Goal: Book appointment/travel/reservation

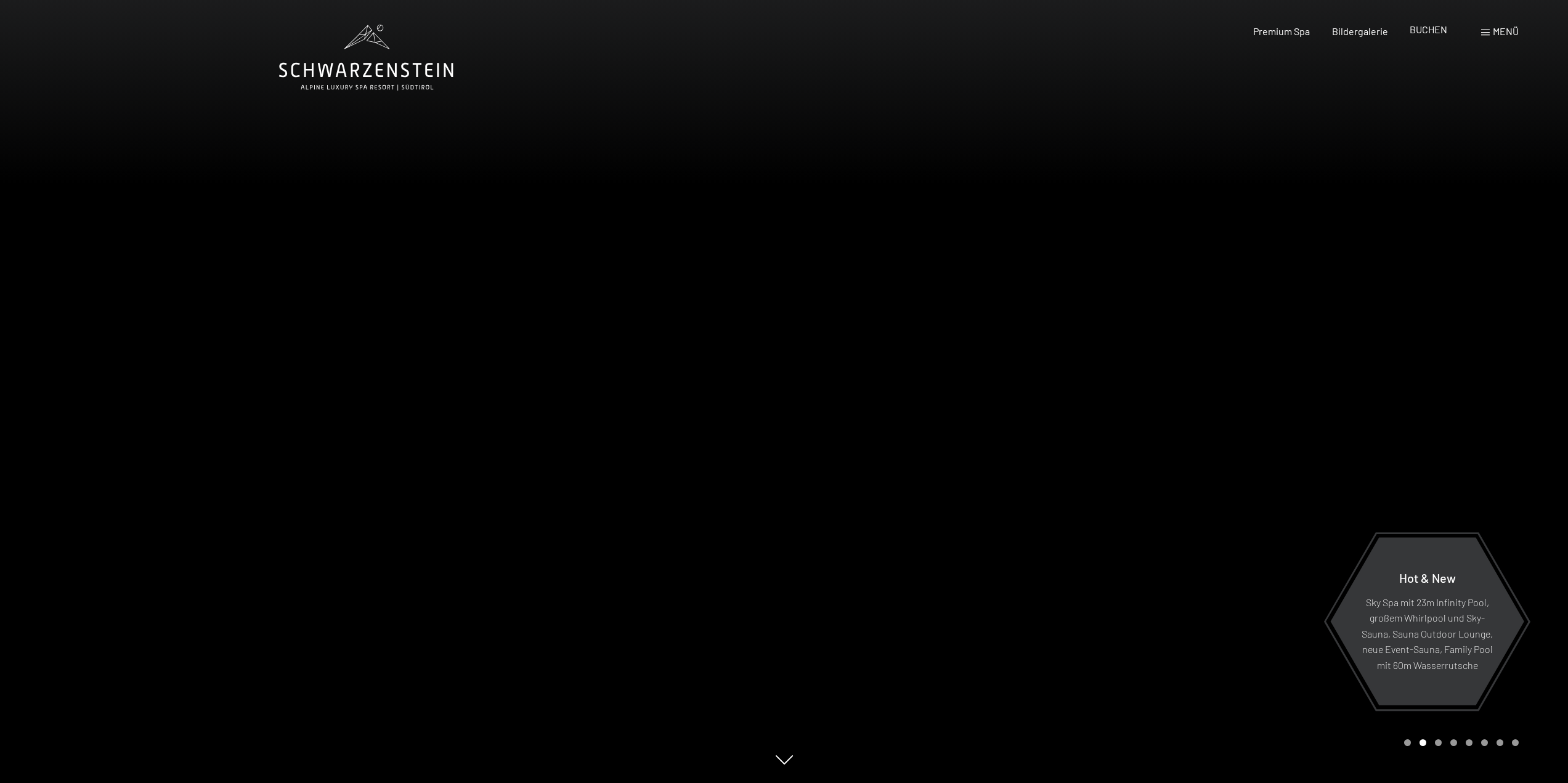
click at [1432, 37] on div "BUCHEN" at bounding box center [1428, 29] width 38 height 14
click at [1434, 29] on span "BUCHEN" at bounding box center [1428, 29] width 38 height 12
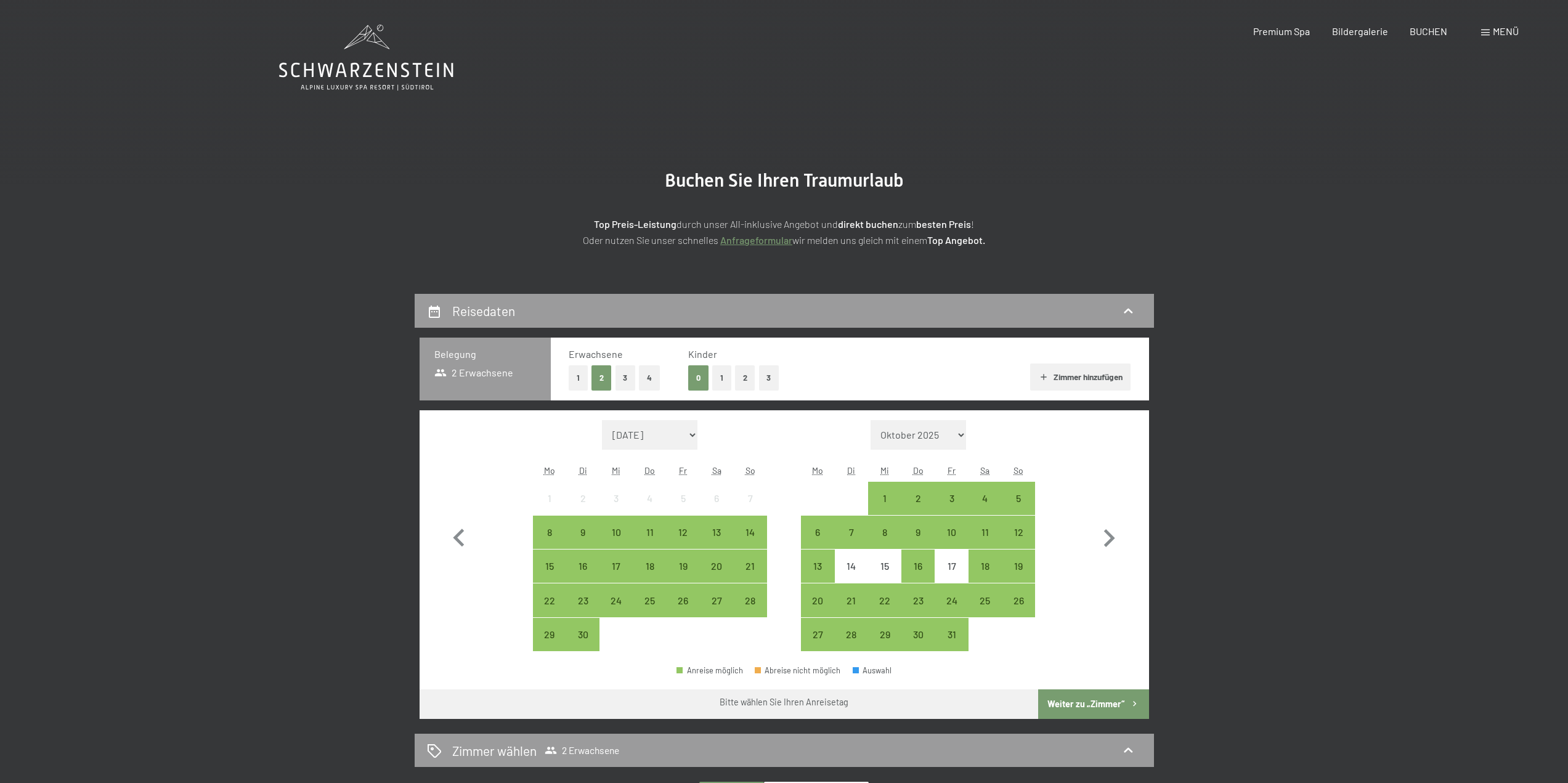
click at [752, 378] on button "2" at bounding box center [745, 377] width 20 height 25
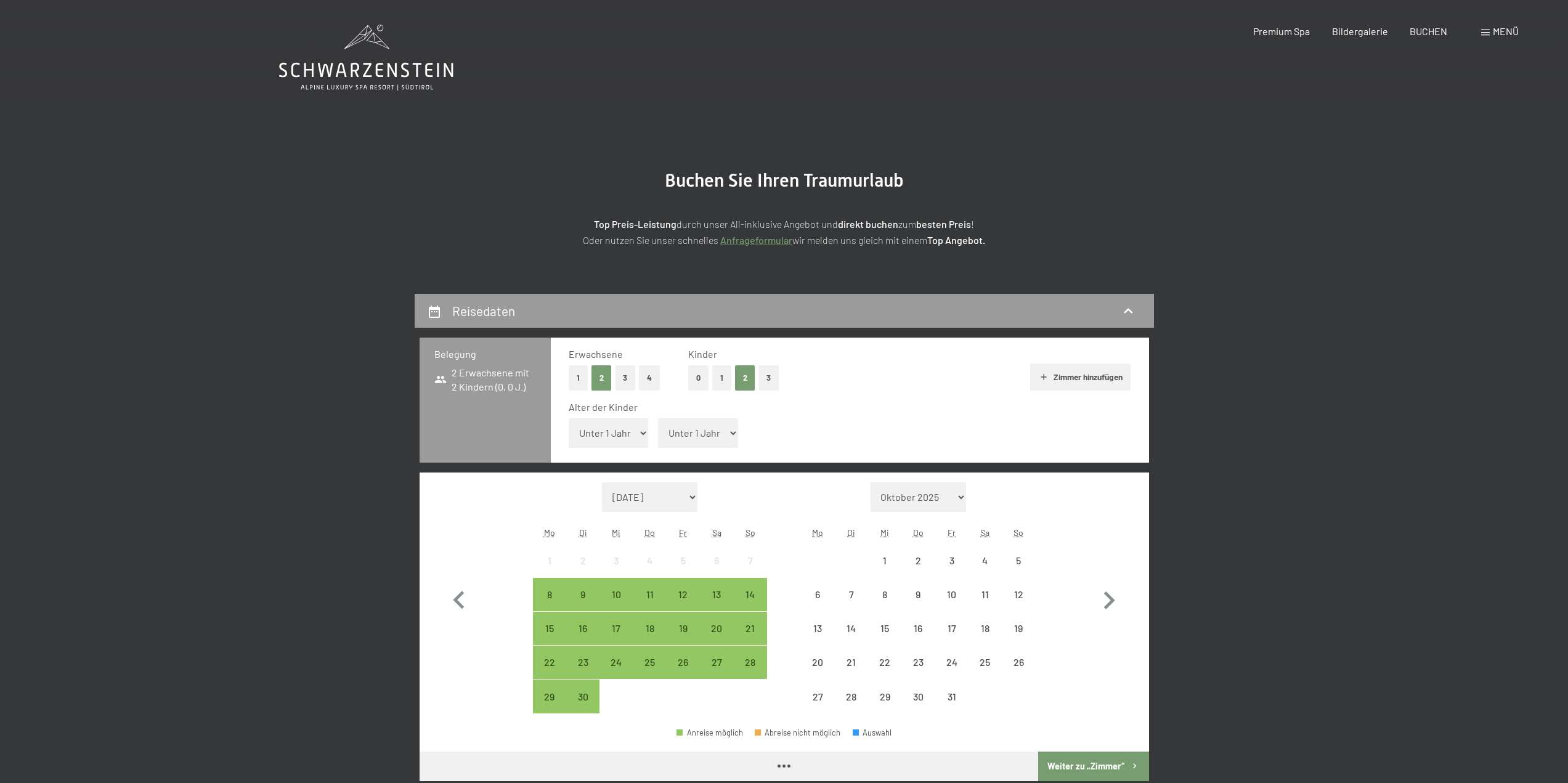
drag, startPoint x: 631, startPoint y: 433, endPoint x: 631, endPoint y: 446, distance: 13.0
click at [631, 433] on select "Unter 1 Jahr 1 Jahr 2 Jahre 3 Jahre 4 Jahre 5 Jahre 6 Jahre 7 Jahre 8 Jahre 9 J…" at bounding box center [608, 433] width 80 height 29
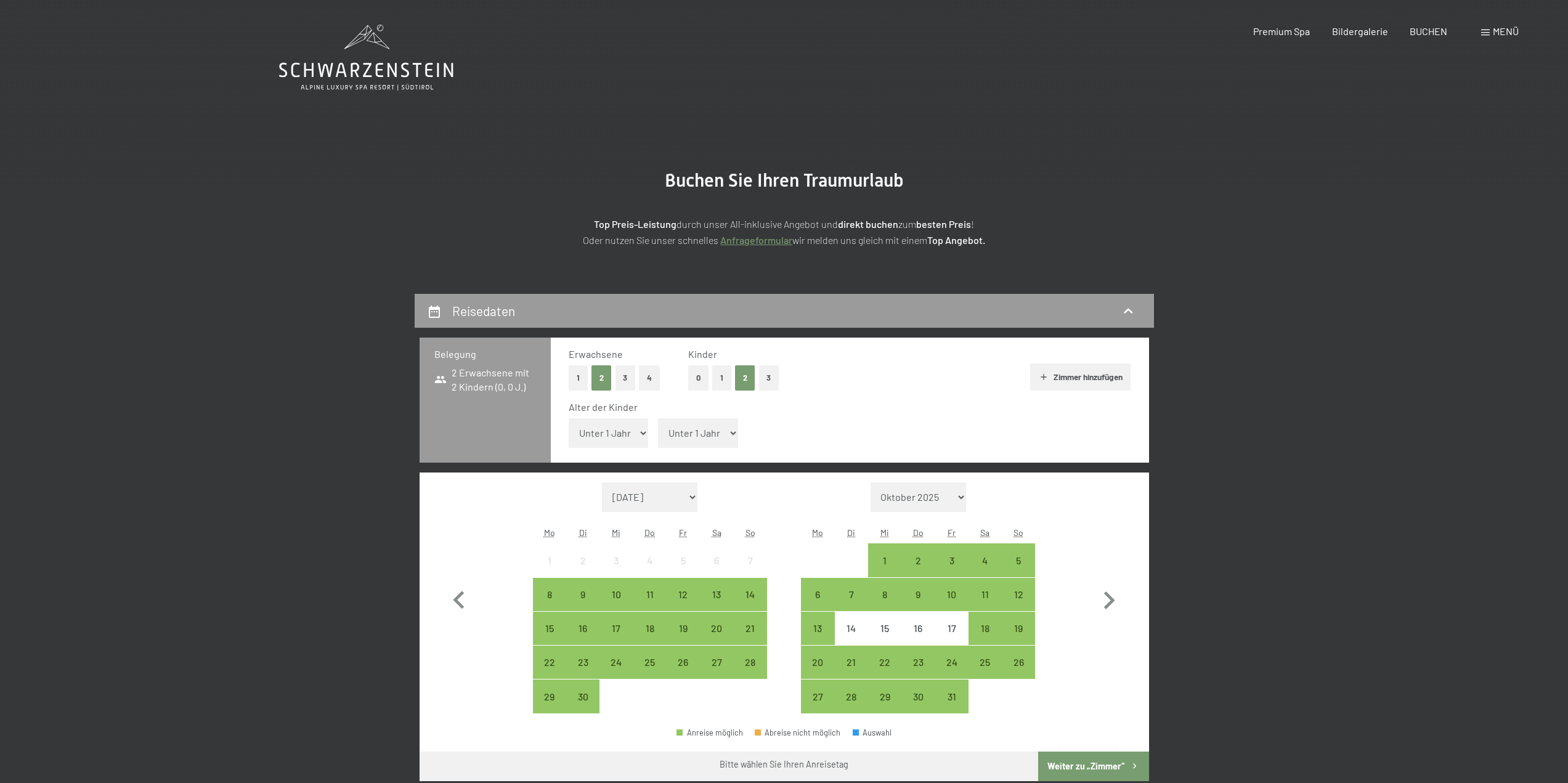
select select "5"
click at [569, 419] on select "Unter 1 Jahr 1 Jahr 2 Jahre 3 Jahre 4 Jahre 5 Jahre 6 Jahre 7 Jahre 8 Jahre 9 J…" at bounding box center [608, 433] width 80 height 29
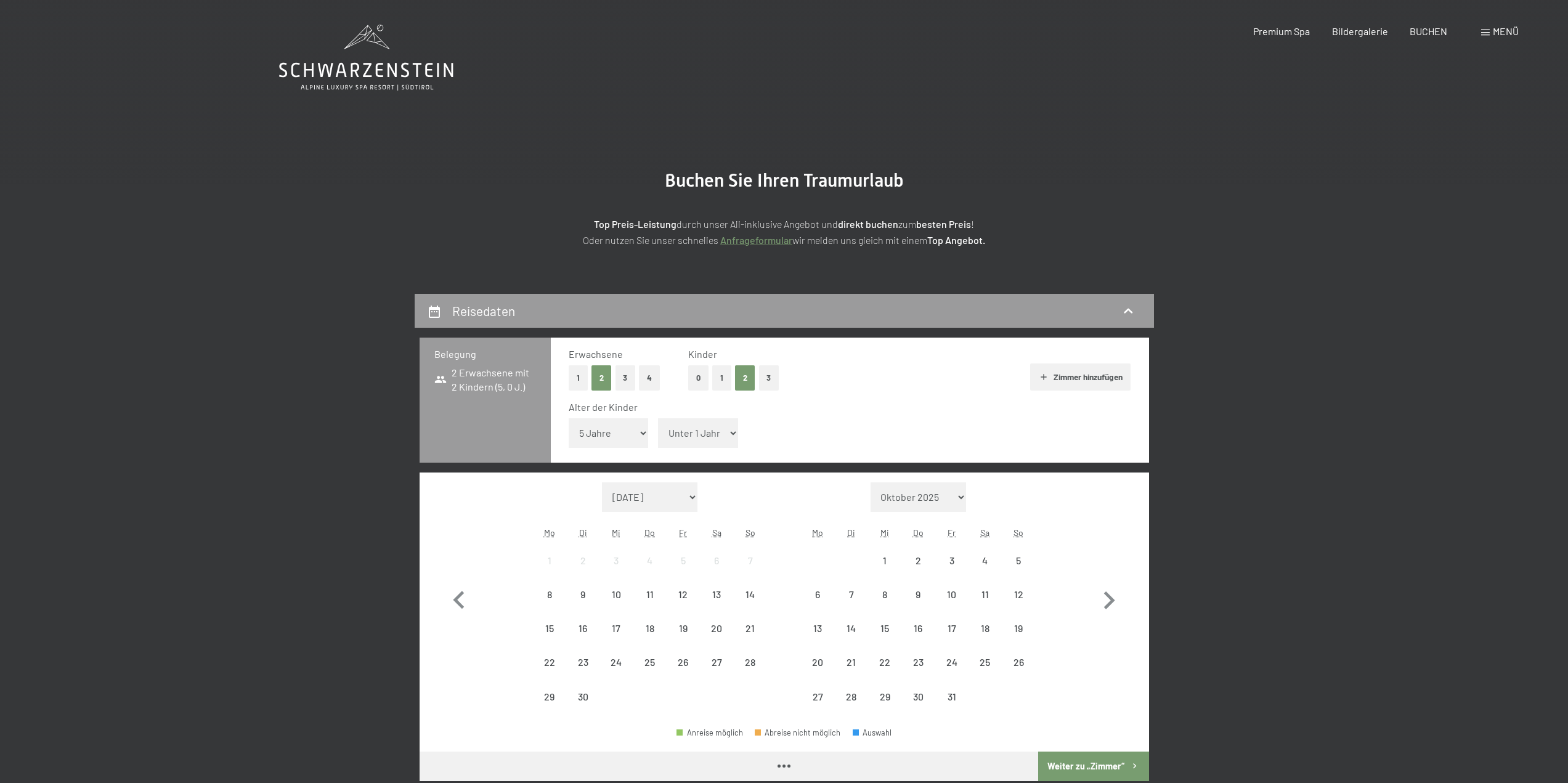
click at [702, 428] on span "Einwilligung Marketing*" at bounding box center [717, 427] width 101 height 12
click at [660, 428] on input "Einwilligung Marketing*" at bounding box center [653, 427] width 12 height 12
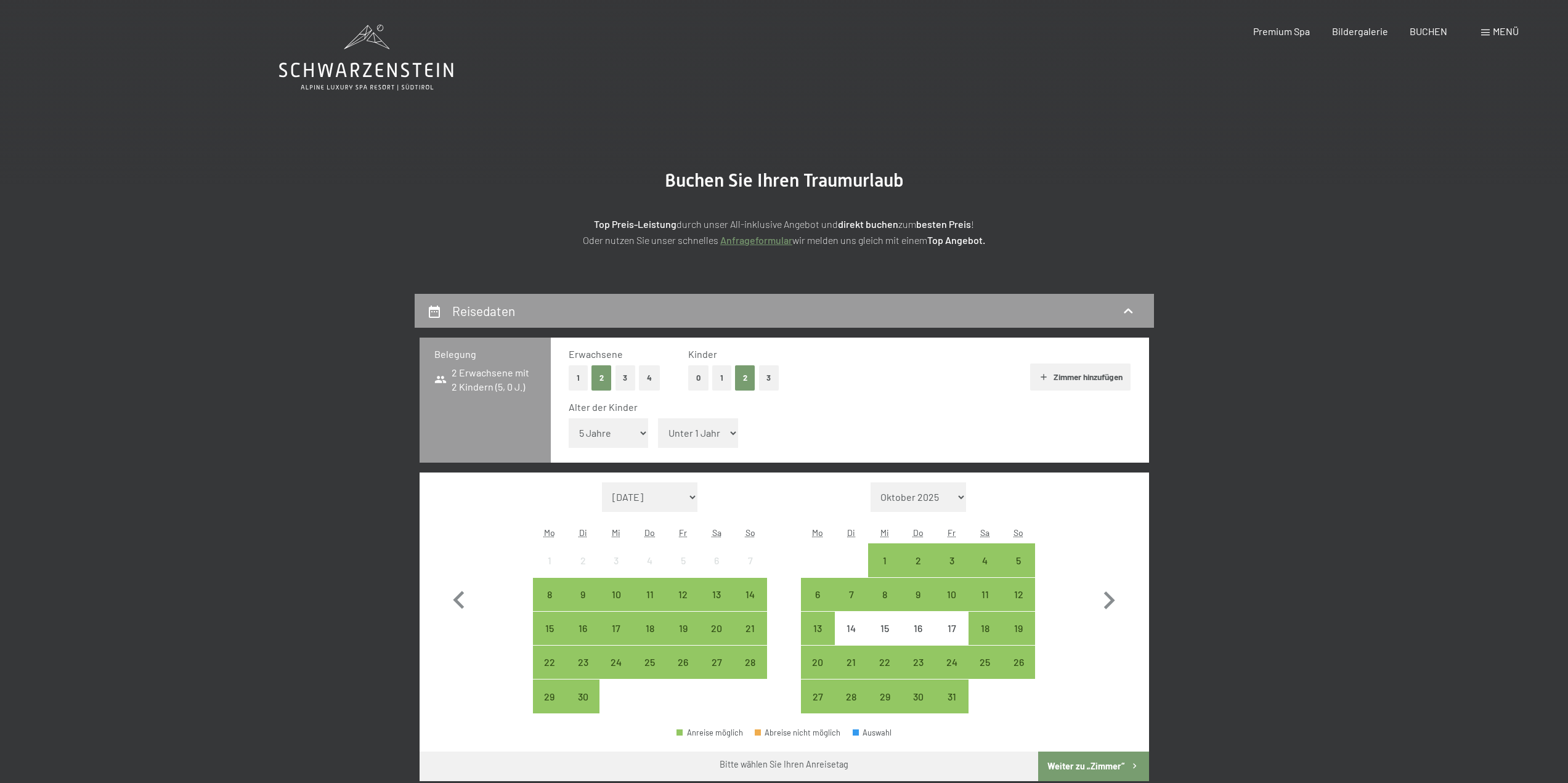
click at [704, 432] on span "Einwilligung Marketing*" at bounding box center [717, 427] width 101 height 12
click at [660, 432] on input "Einwilligung Marketing*" at bounding box center [653, 427] width 12 height 12
checkbox input "false"
click at [723, 434] on select "Unter 1 Jahr 1 Jahr 2 Jahre 3 Jahre 4 Jahre 5 Jahre 6 Jahre 7 Jahre 8 Jahre 9 J…" at bounding box center [698, 433] width 80 height 29
select select "4"
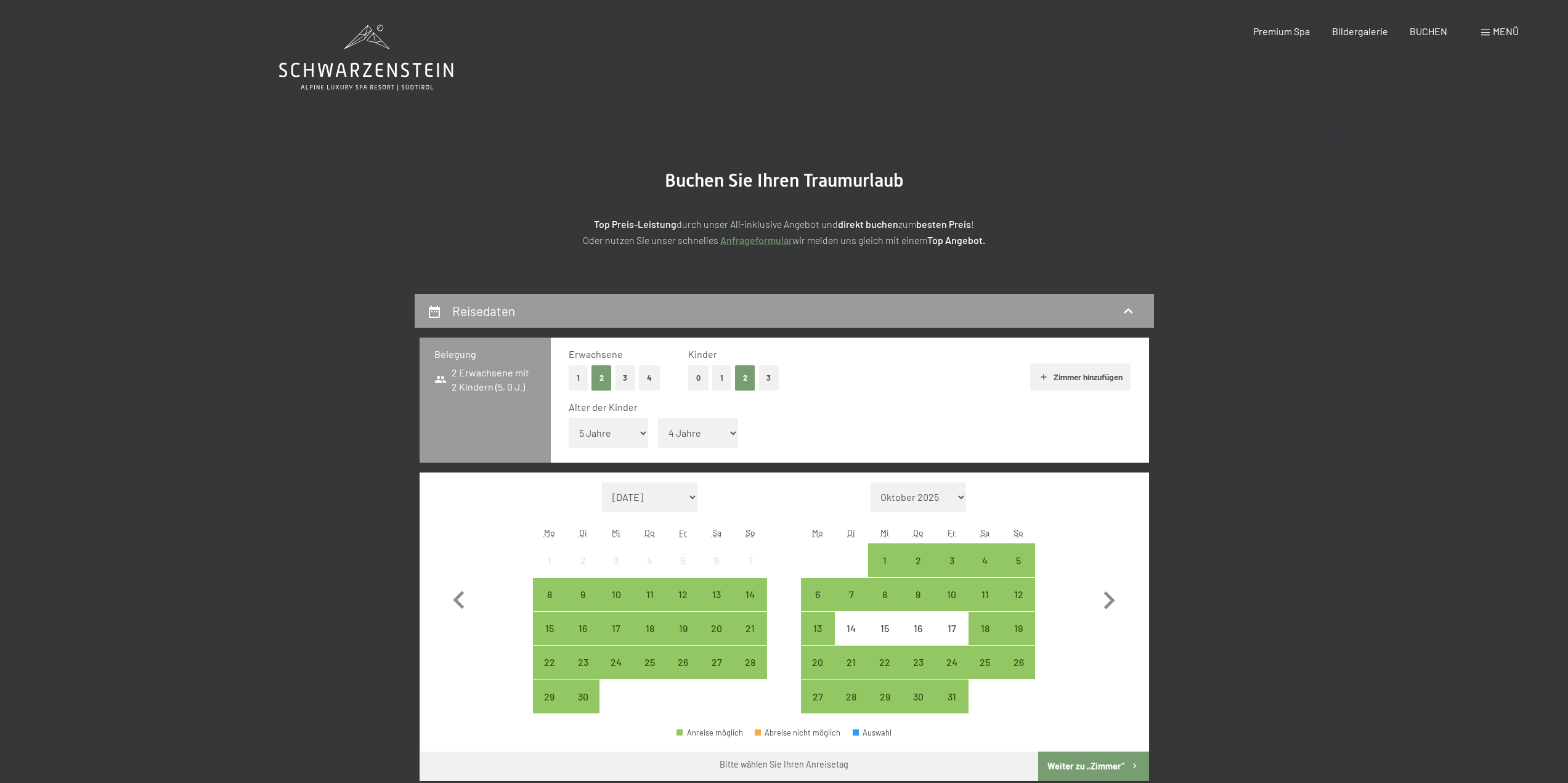
click at [658, 419] on select "Unter 1 Jahr 1 Jahr 2 Jahre 3 Jahre 4 Jahre 5 Jahre 6 Jahre 7 Jahre 8 Jahre 9 J…" at bounding box center [698, 433] width 80 height 29
click at [697, 492] on select "September 2025 Oktober 2025 November 2025 Dezember 2025 Januar 2026 Februar 202…" at bounding box center [650, 497] width 96 height 29
select select "2026-02-01"
select select "2026-03-01"
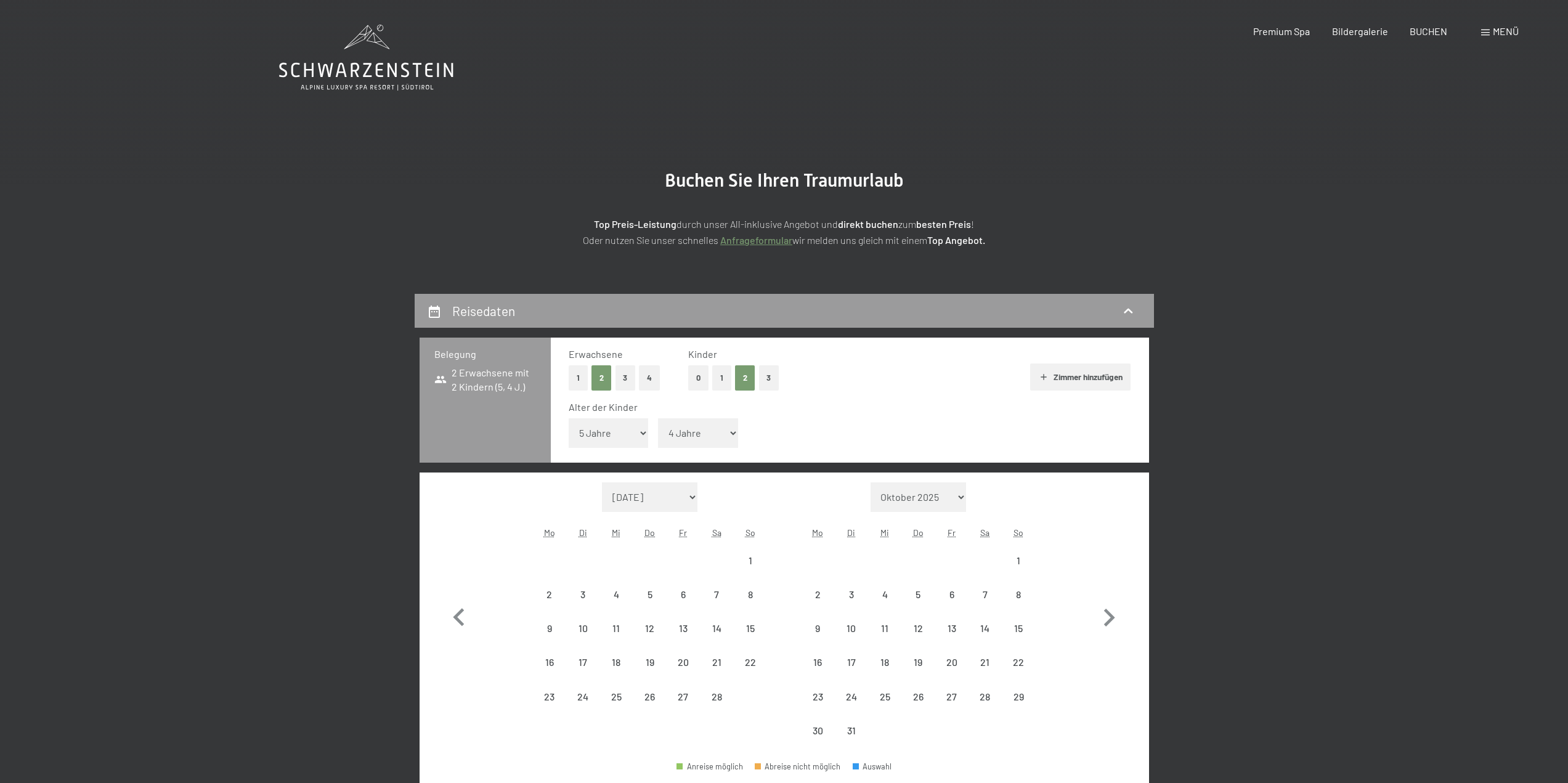
select select "2026-02-01"
select select "2026-03-01"
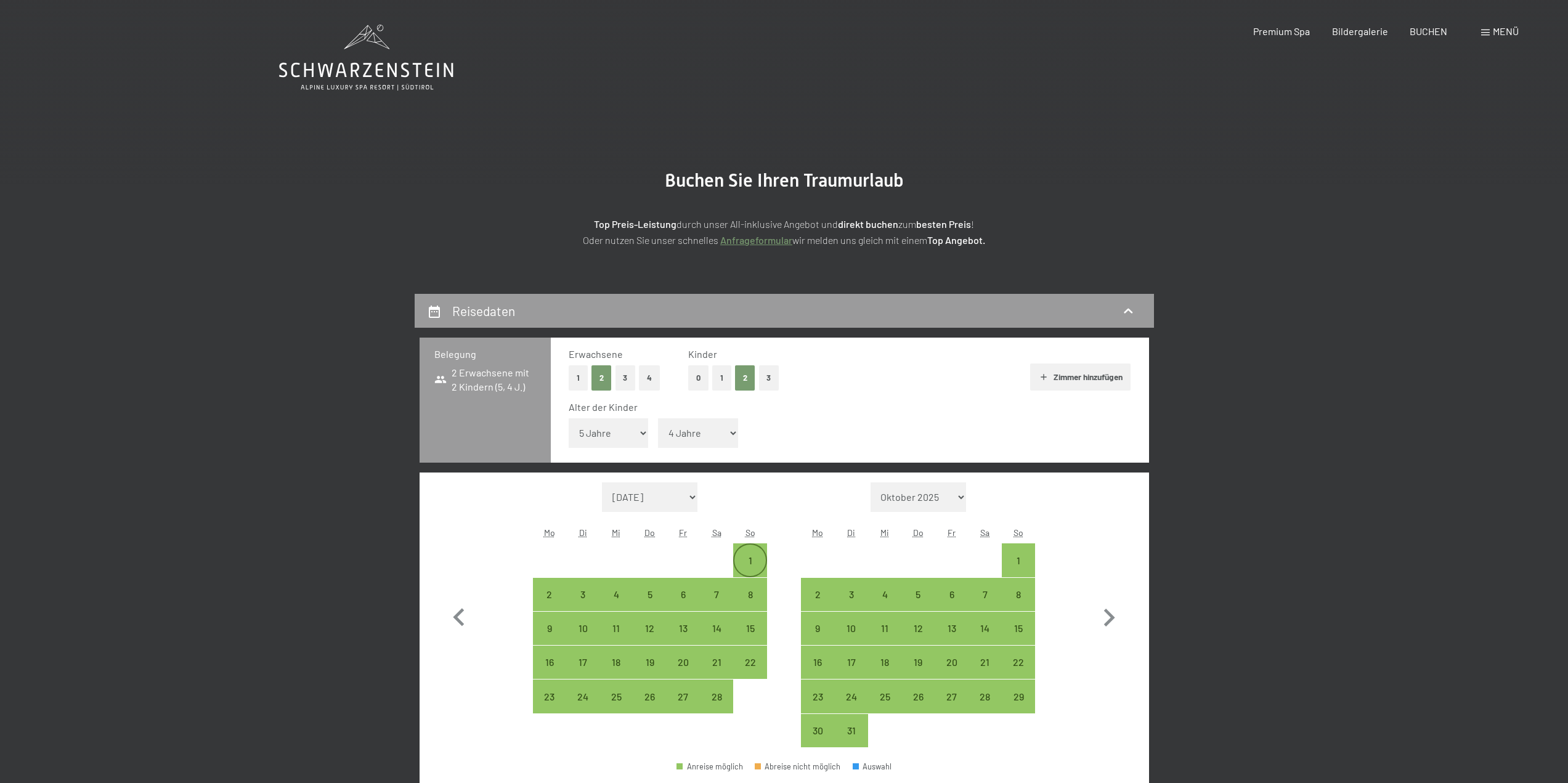
click at [751, 559] on div "1" at bounding box center [749, 570] width 30 height 30
select select "2026-02-01"
select select "2026-03-01"
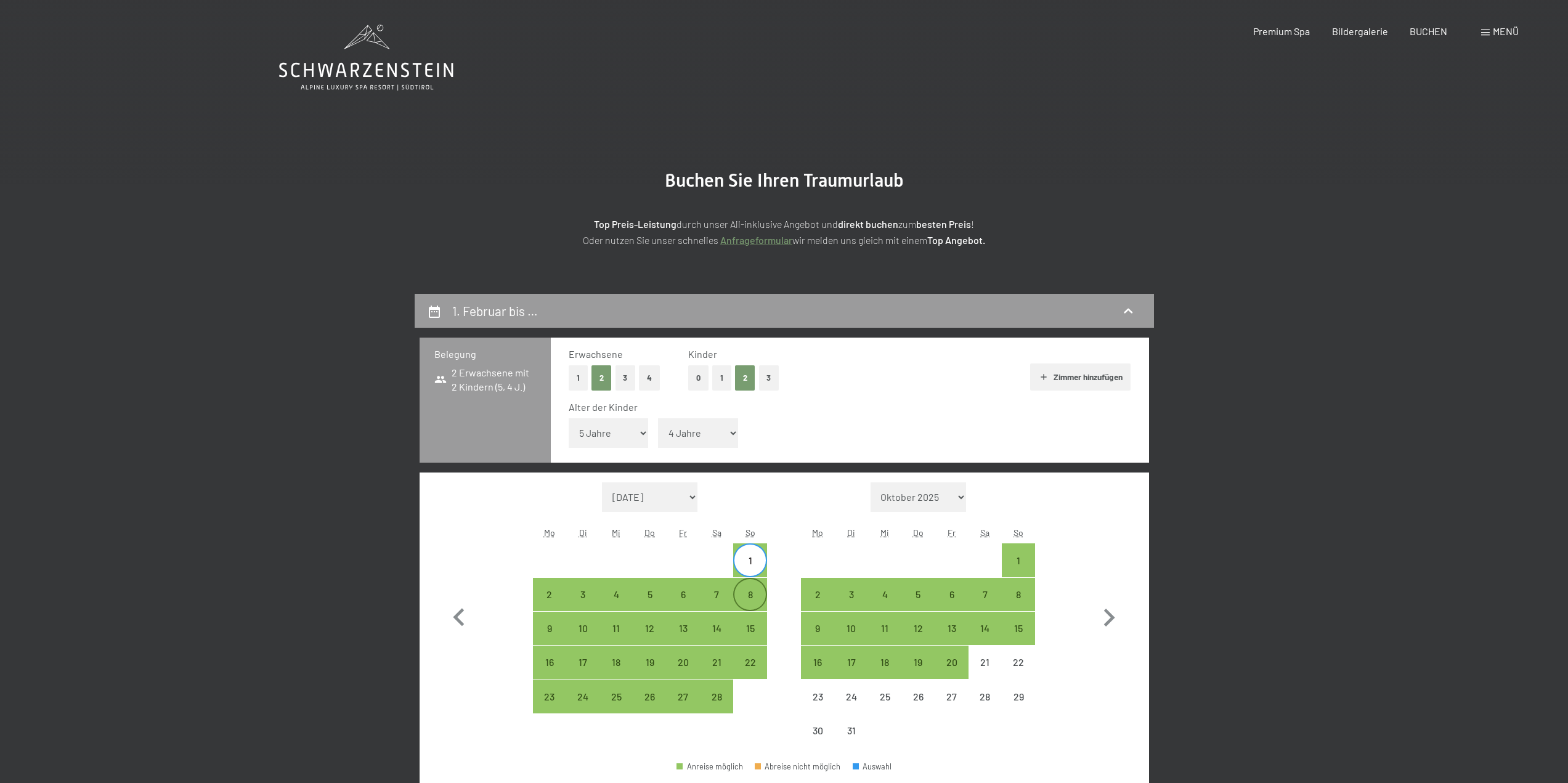
click at [753, 598] on div "8" at bounding box center [749, 605] width 30 height 30
select select "2026-02-01"
select select "2026-03-01"
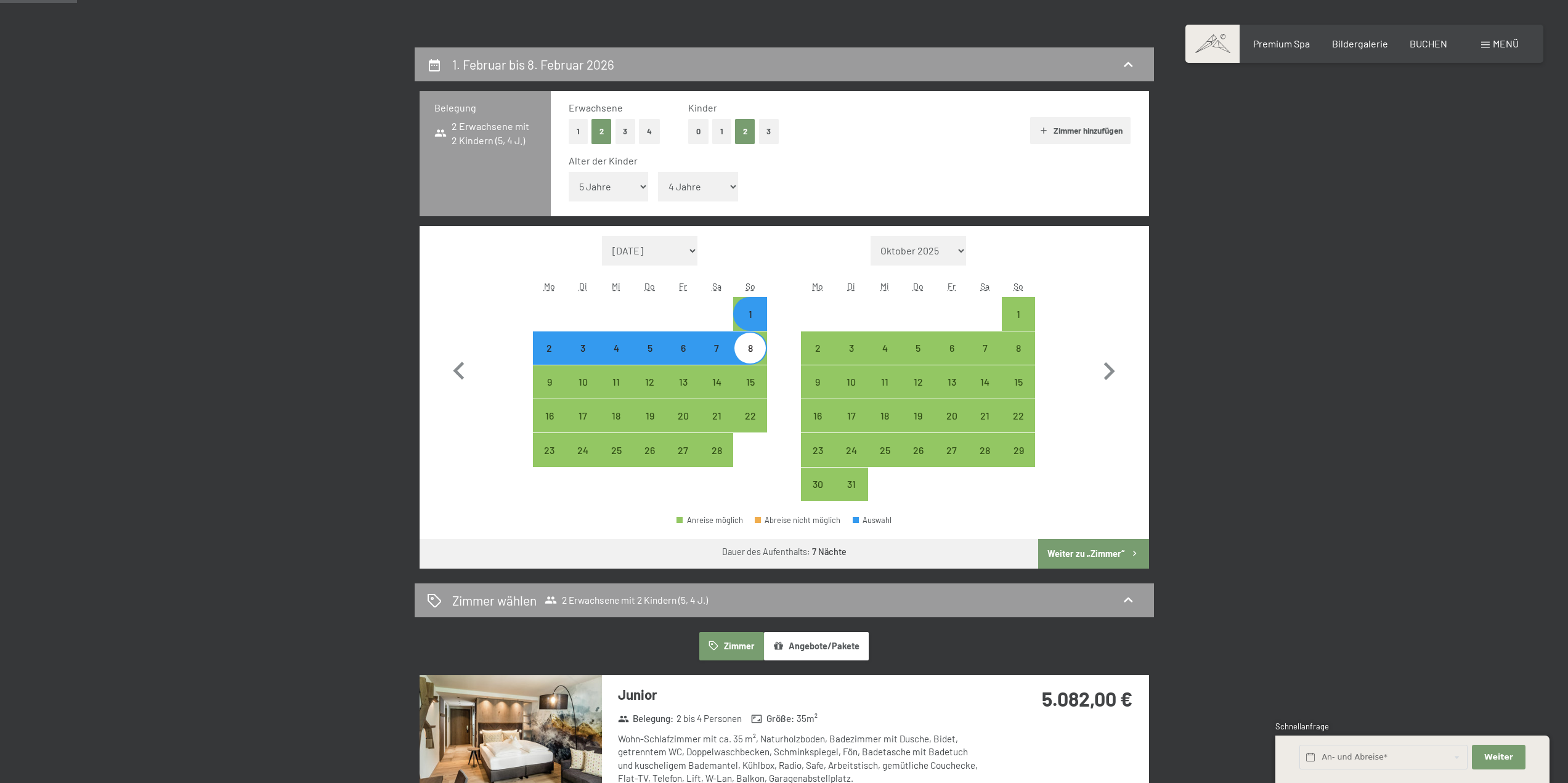
click at [1105, 557] on button "Weiter zu „Zimmer“" at bounding box center [1093, 554] width 110 height 29
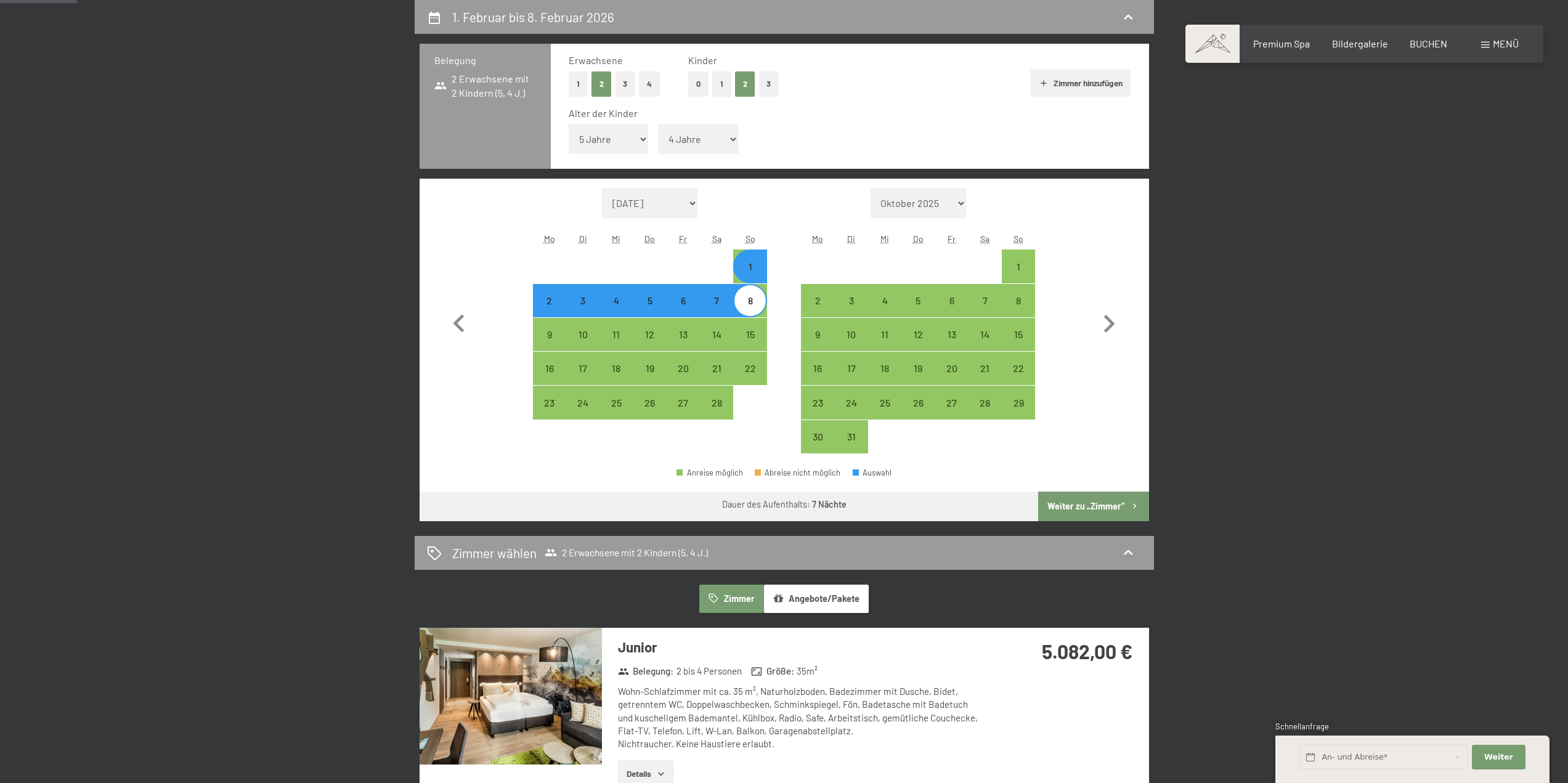
select select "2026-02-01"
select select "2026-03-01"
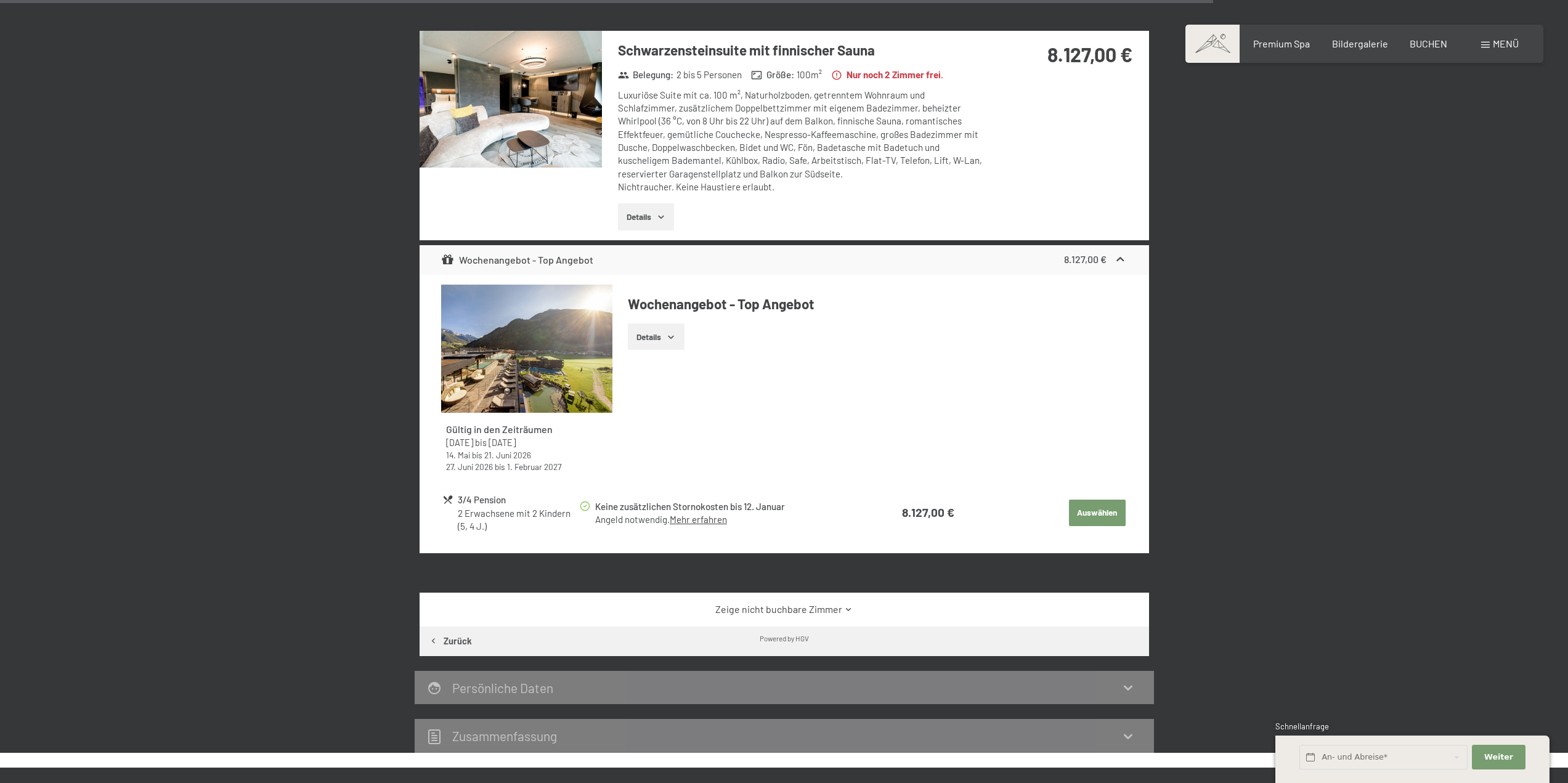
scroll to position [3498, 0]
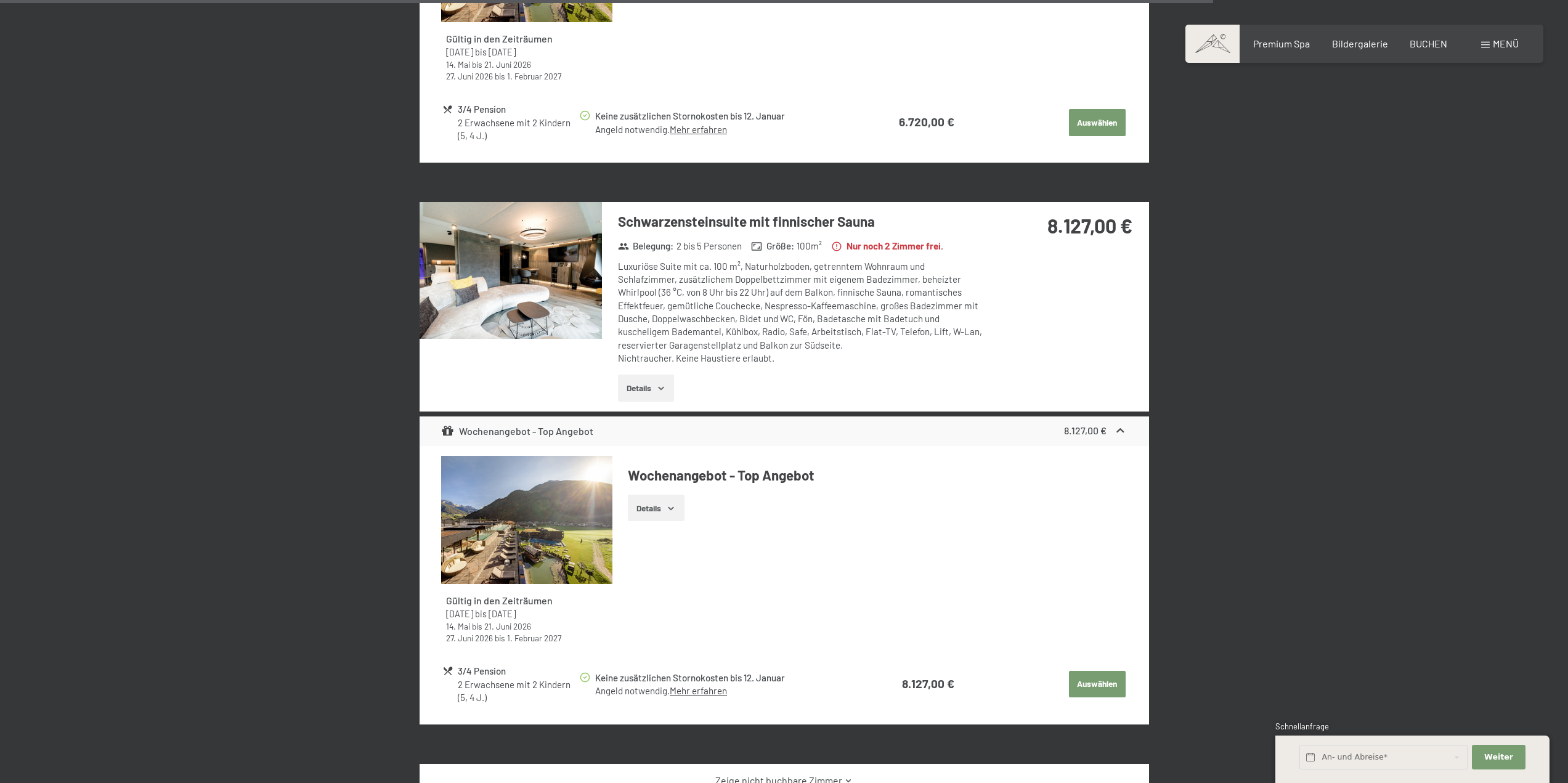
click at [501, 234] on img at bounding box center [511, 271] width 182 height 137
click at [0, 0] on img at bounding box center [0, 0] width 0 height 0
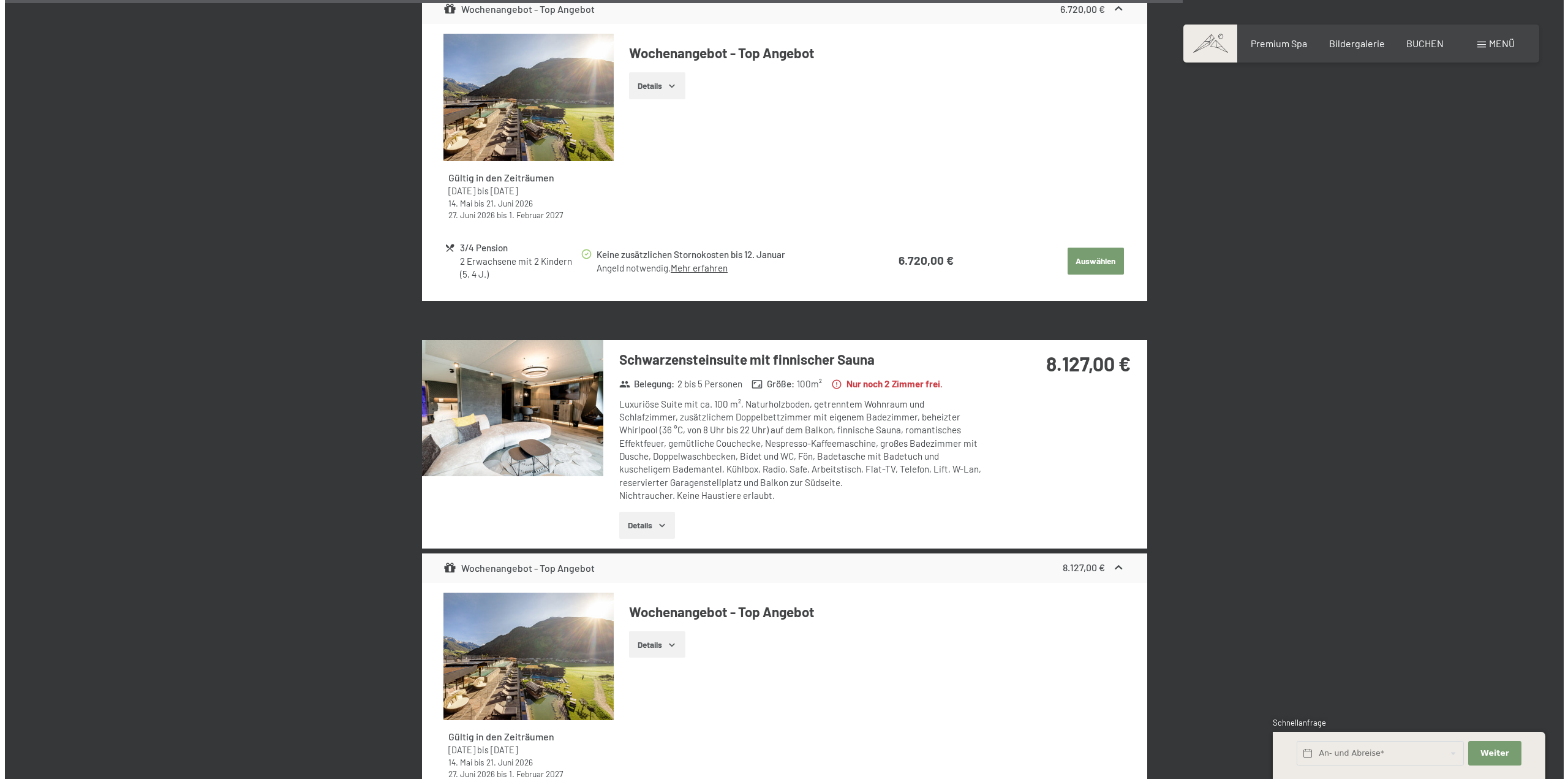
scroll to position [3051, 0]
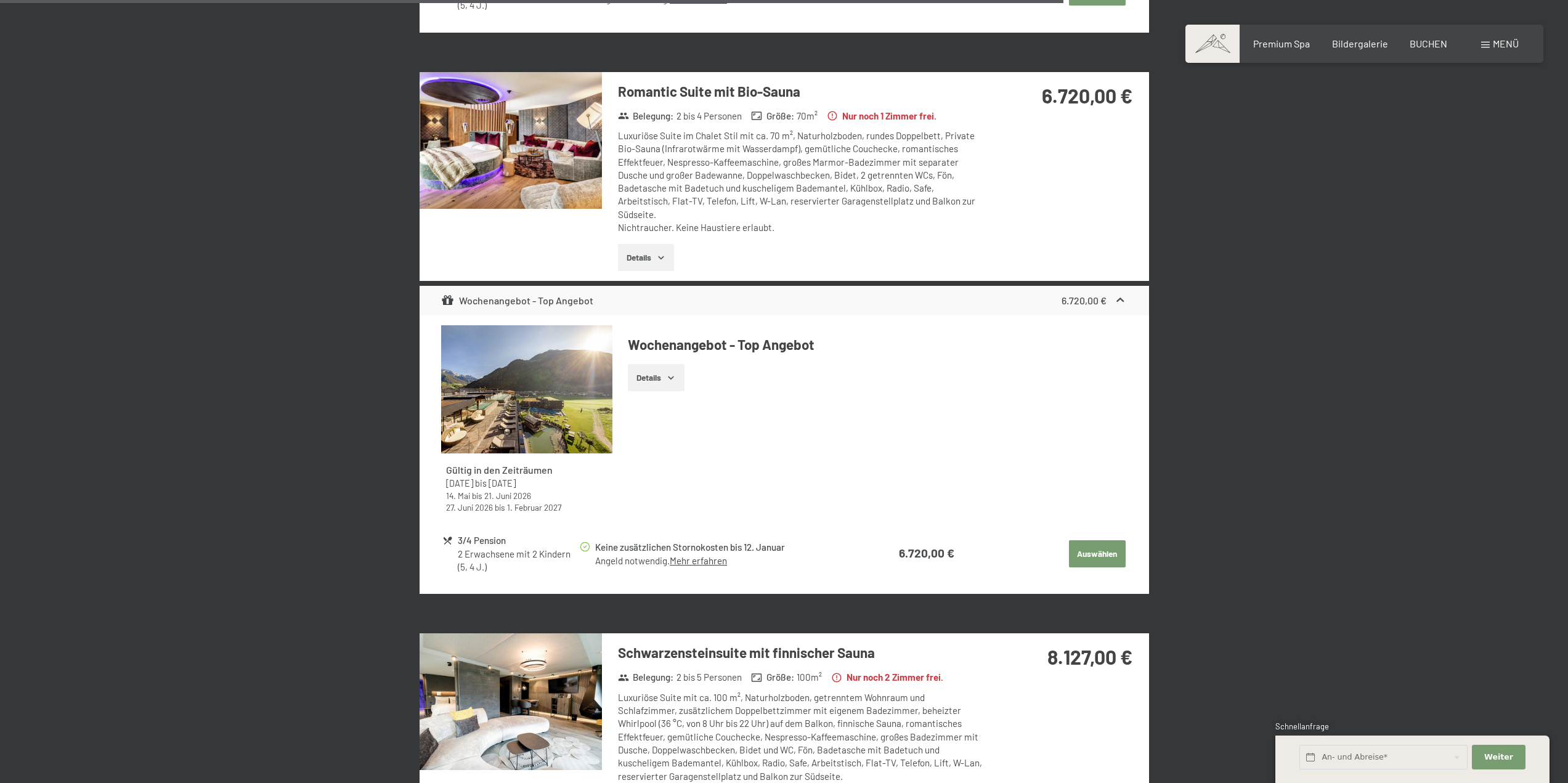
click at [1496, 46] on span "Menü" at bounding box center [1506, 43] width 26 height 12
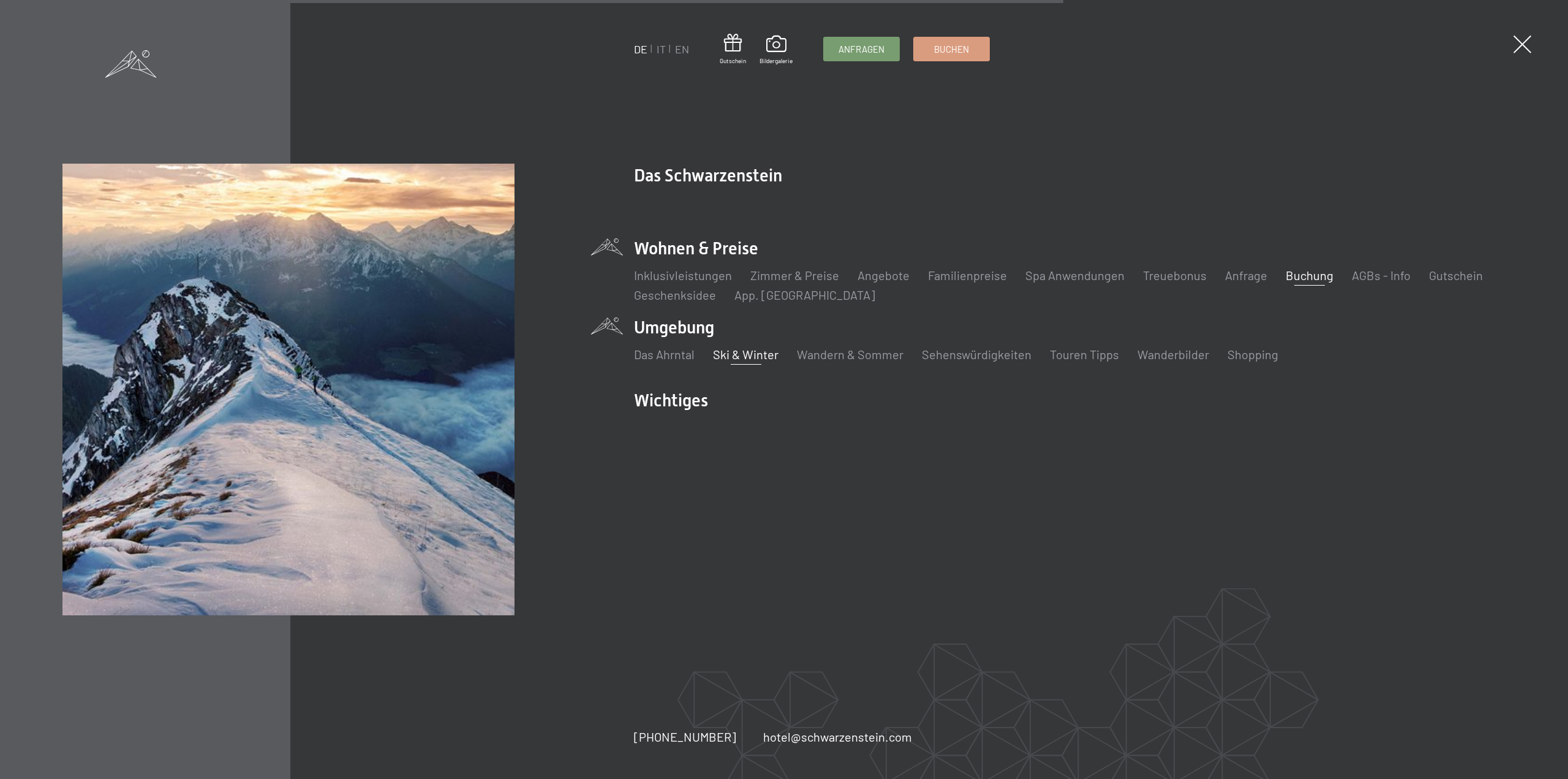
click at [747, 357] on link "Ski & Winter" at bounding box center [746, 354] width 66 height 15
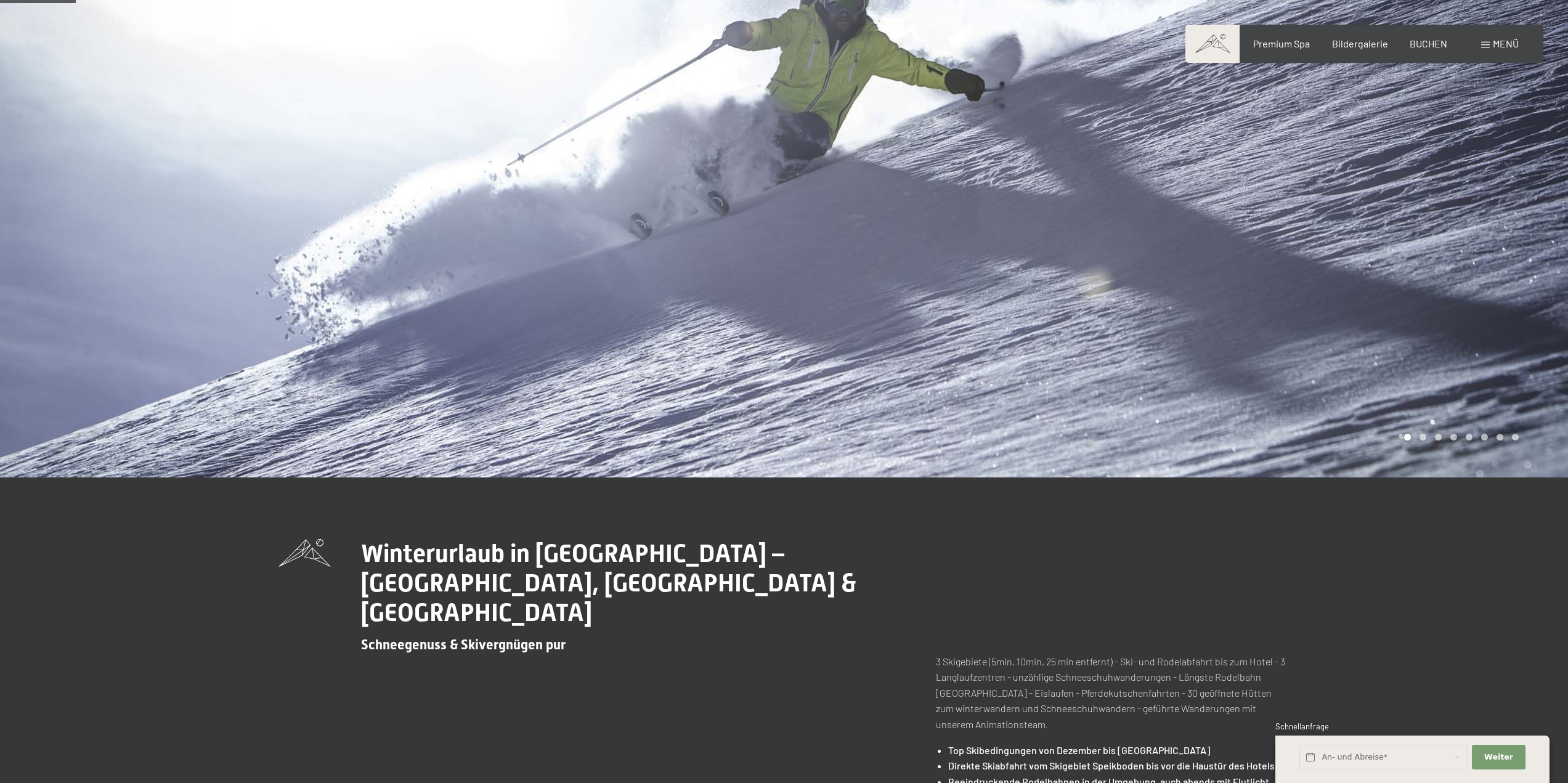
scroll to position [370, 0]
